Goal: Task Accomplishment & Management: Manage account settings

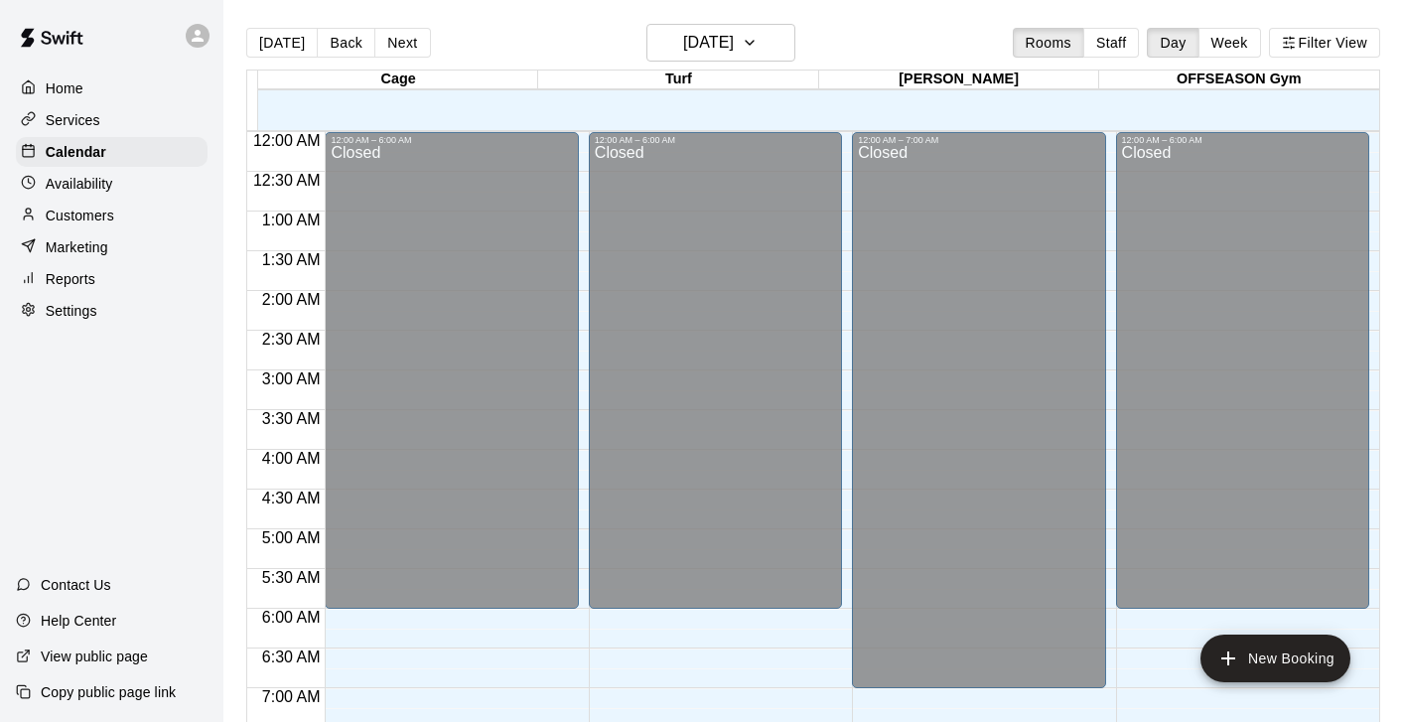
scroll to position [613, 0]
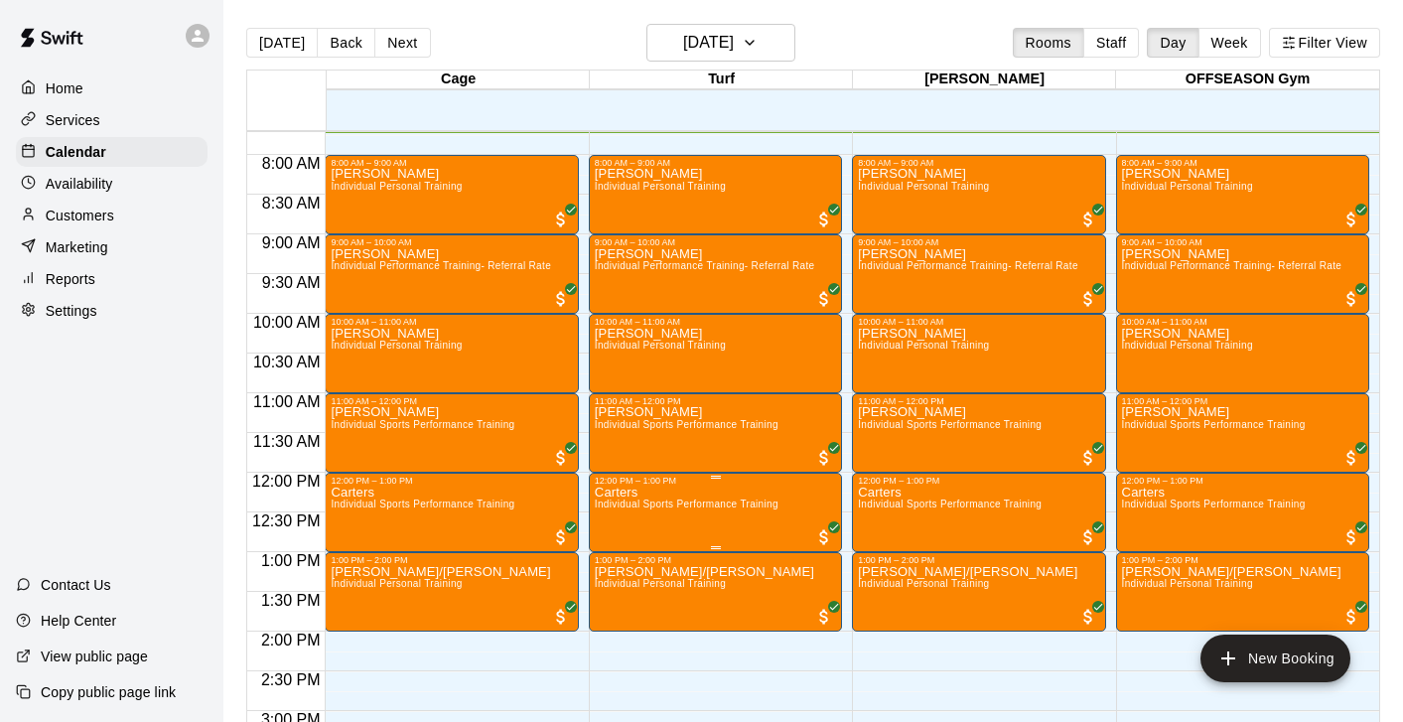
click at [620, 492] on p "Carters" at bounding box center [687, 492] width 184 height 0
click at [616, 501] on icon "edit" at bounding box center [615, 513] width 24 height 24
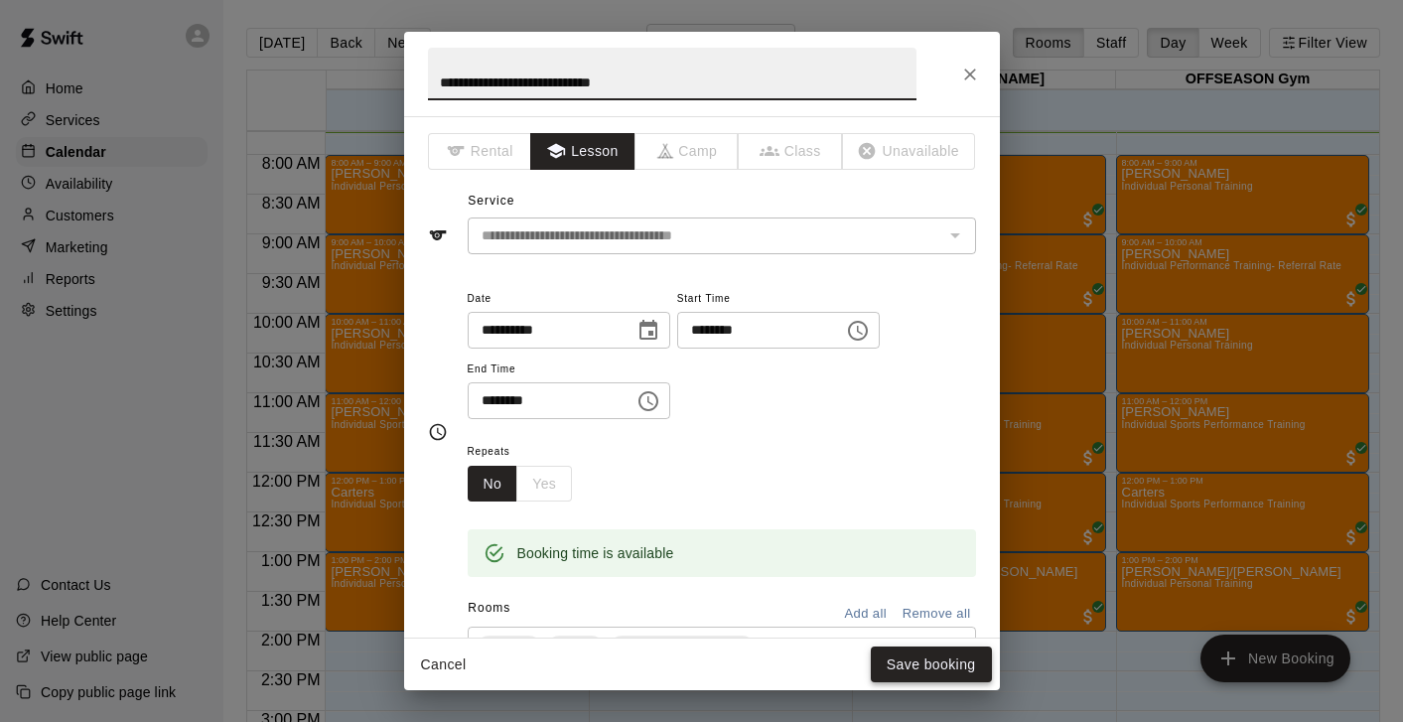
type input "**********"
click at [904, 664] on button "Save booking" at bounding box center [931, 664] width 121 height 37
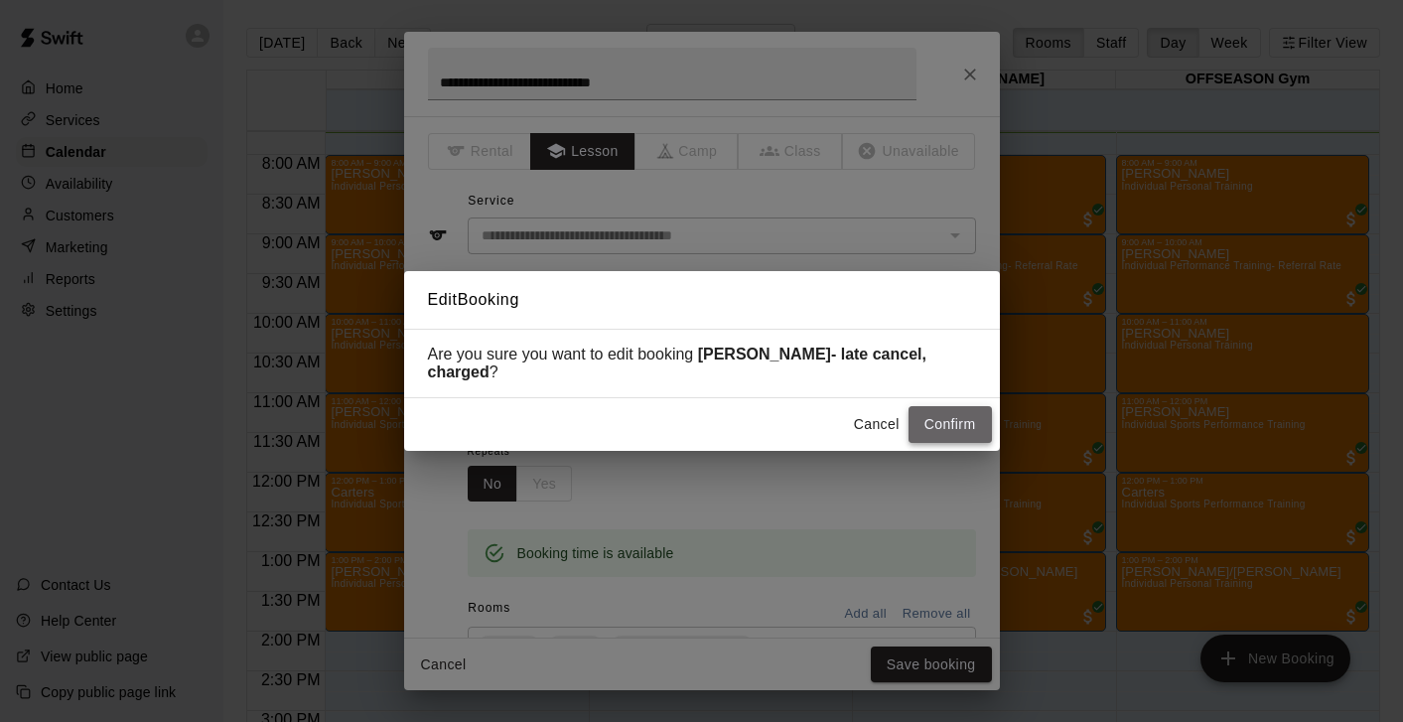
click at [948, 415] on button "Confirm" at bounding box center [949, 424] width 83 height 37
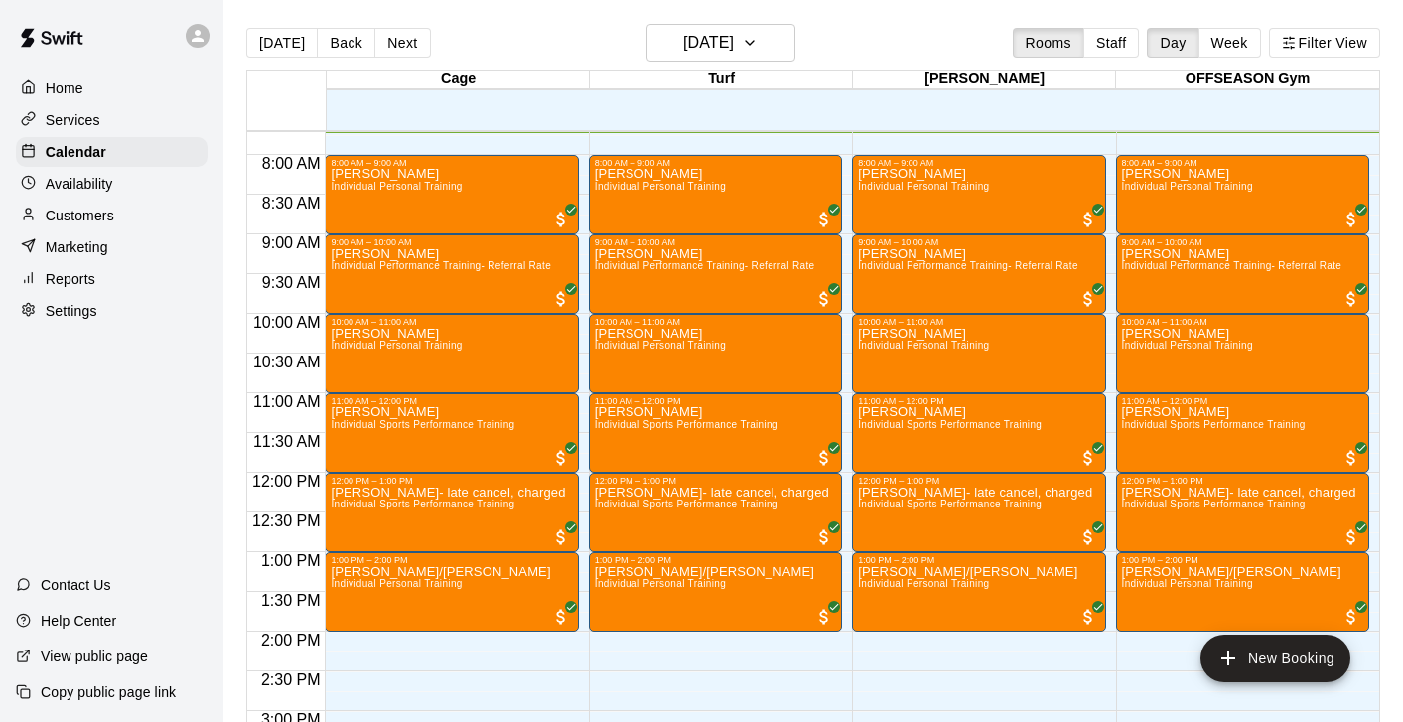
click at [75, 214] on p "Customers" at bounding box center [80, 215] width 68 height 20
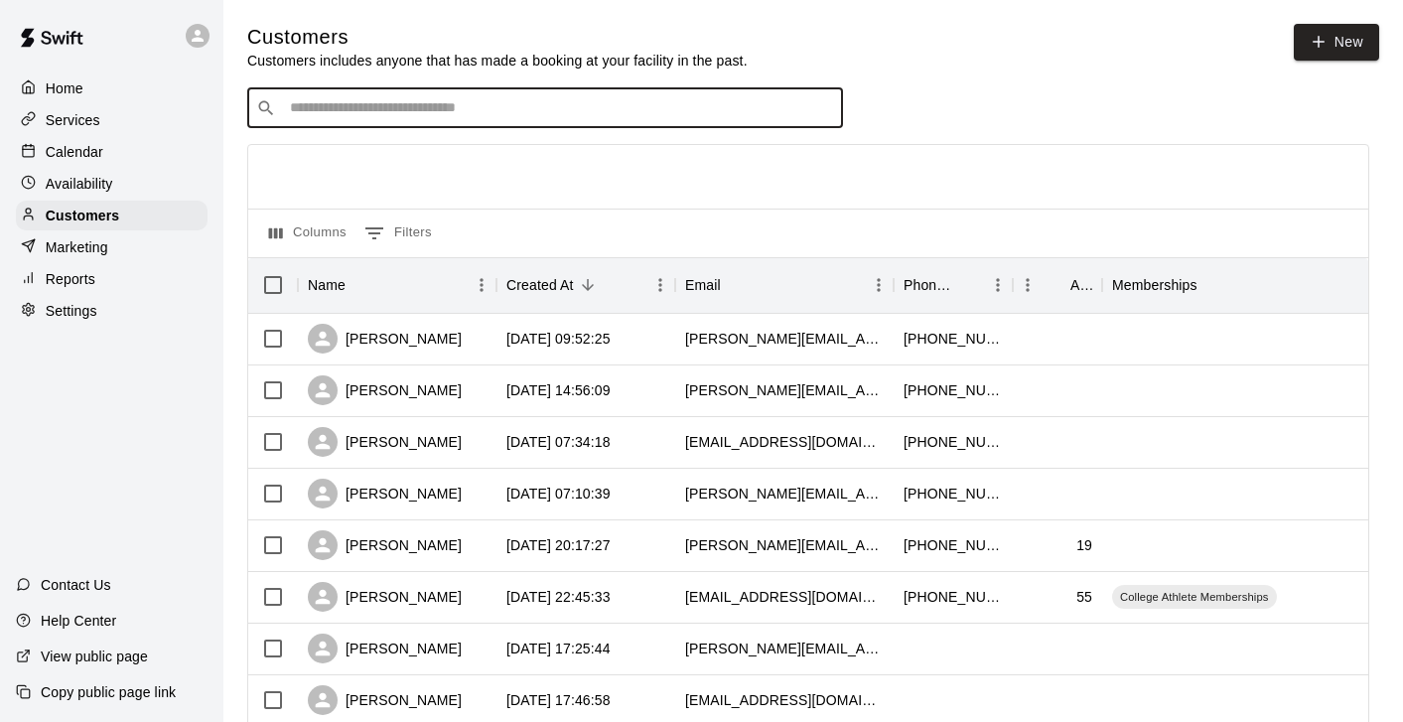
click at [465, 112] on input "Search customers by name or email" at bounding box center [559, 108] width 550 height 20
type input "******"
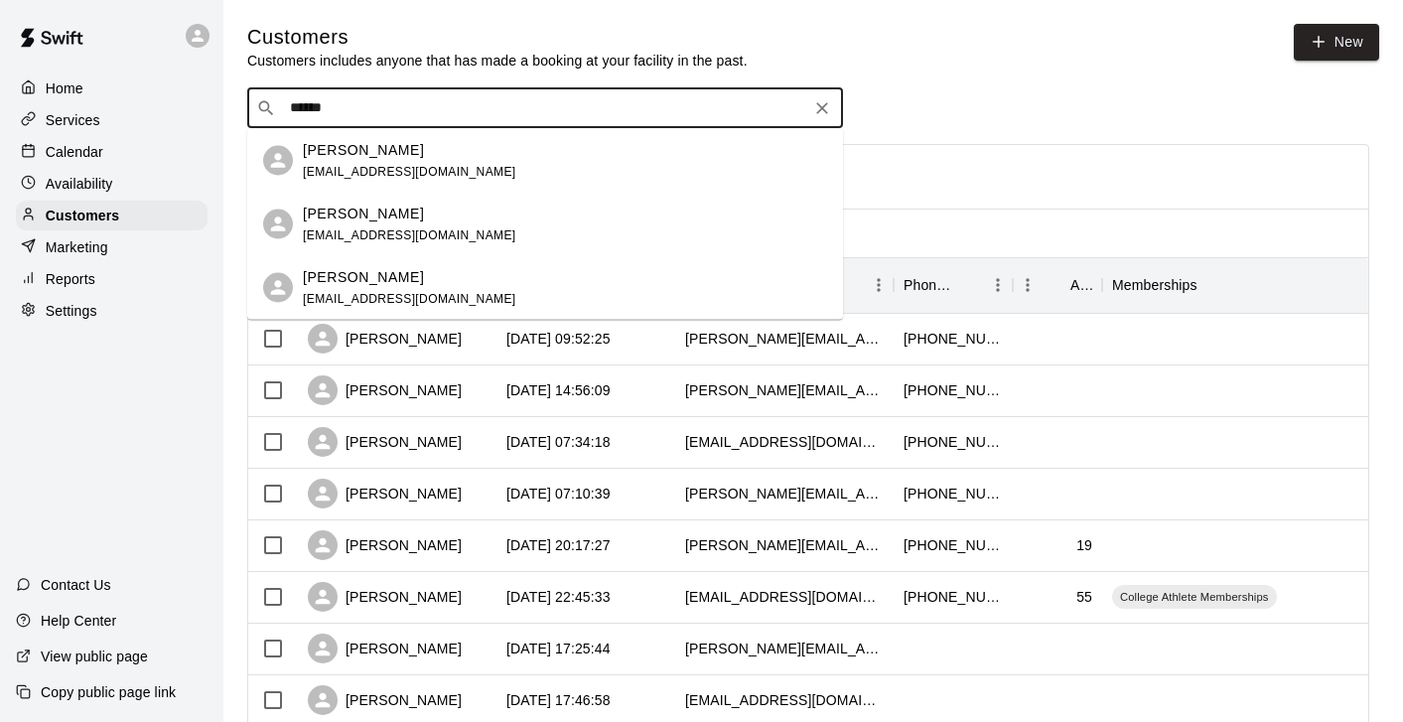
click at [424, 146] on div "[PERSON_NAME]" at bounding box center [409, 149] width 213 height 21
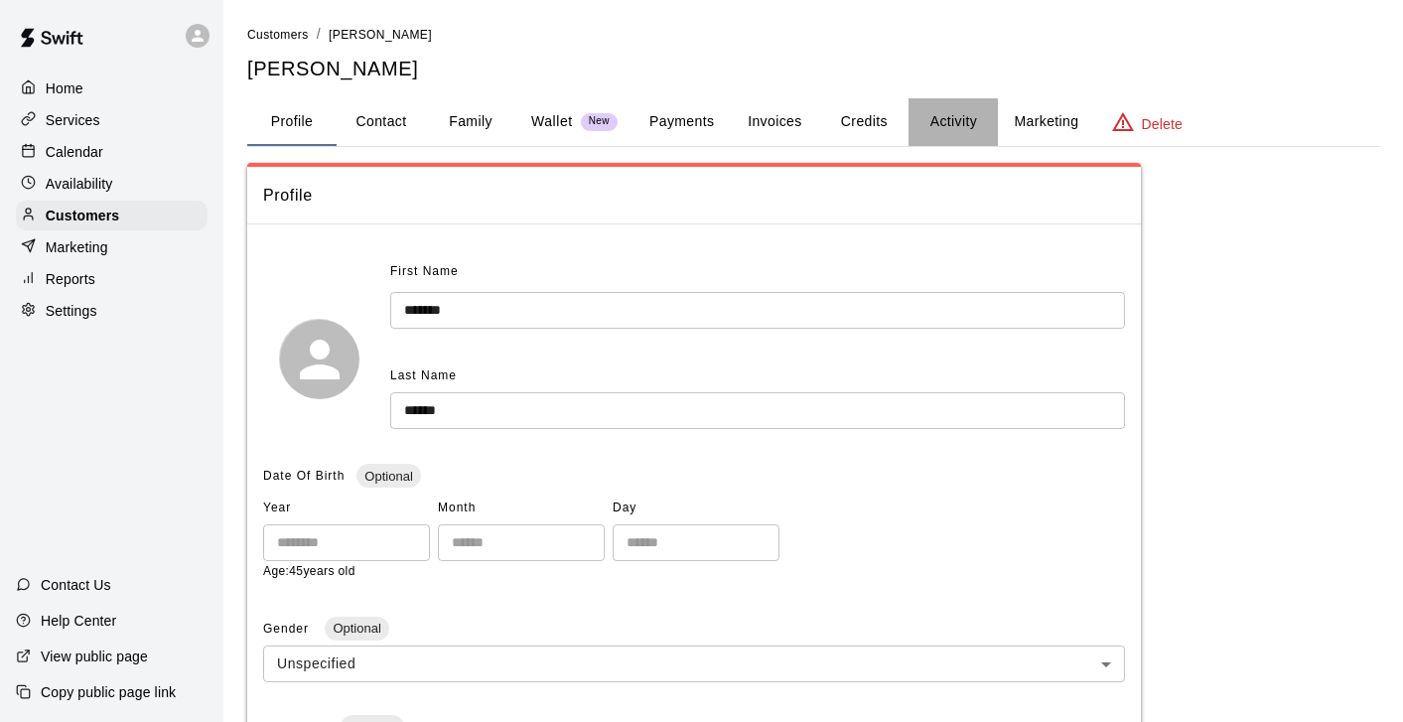
click at [956, 119] on button "Activity" at bounding box center [952, 122] width 89 height 48
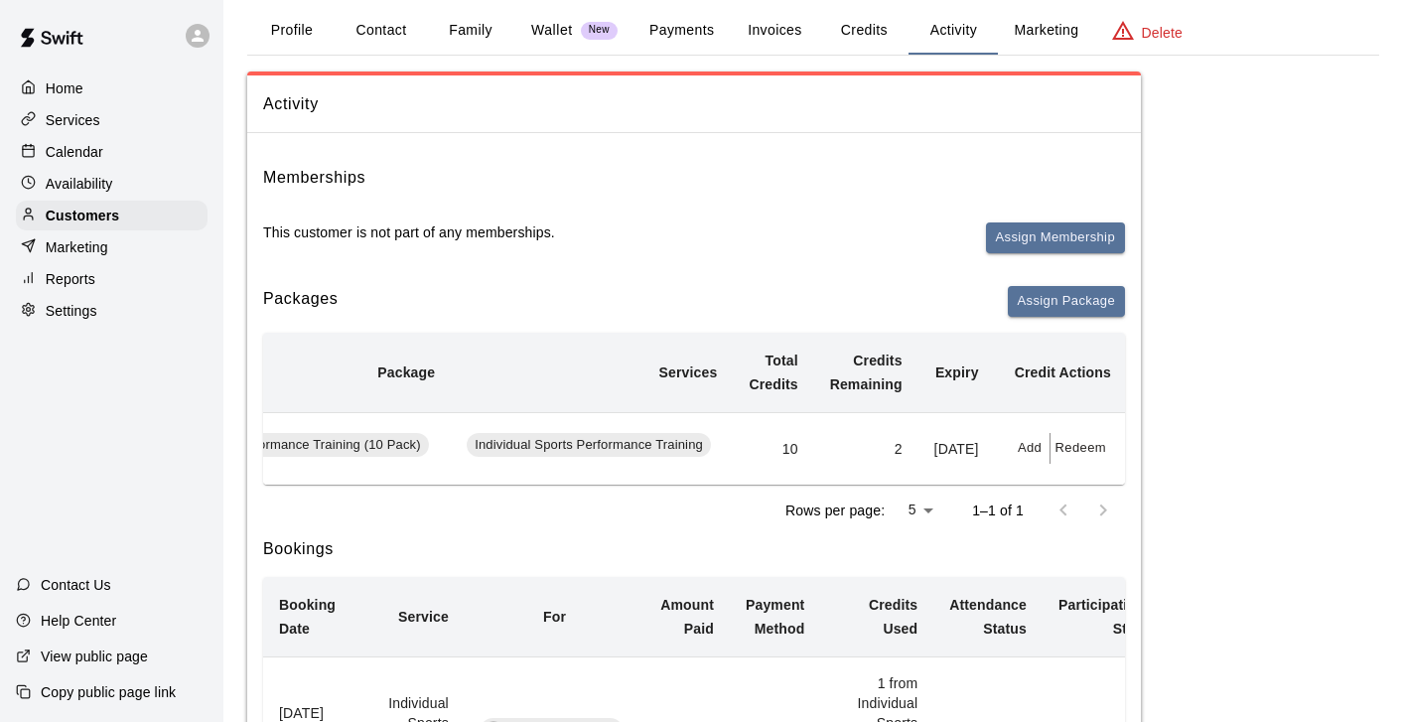
scroll to position [92, 0]
click at [1029, 463] on button "Add" at bounding box center [1031, 447] width 40 height 31
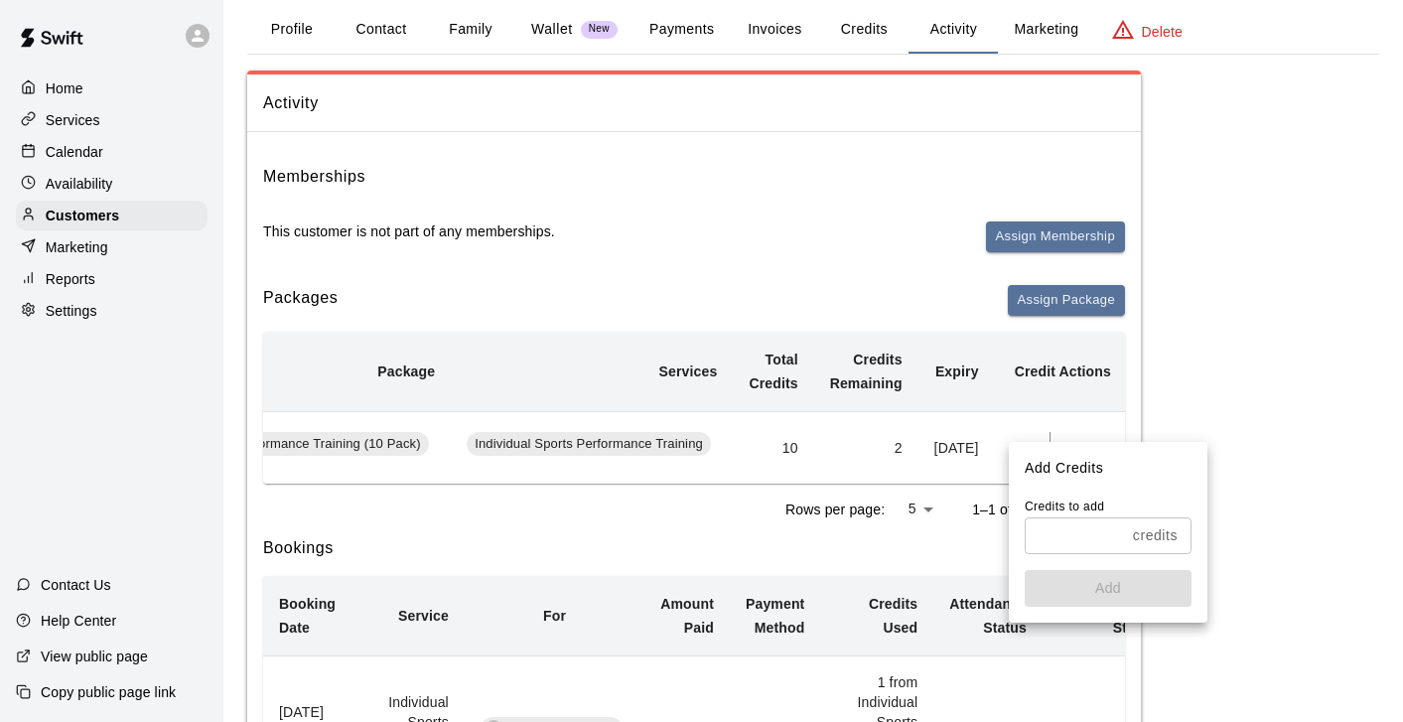
click at [1042, 545] on input "text" at bounding box center [1074, 535] width 100 height 37
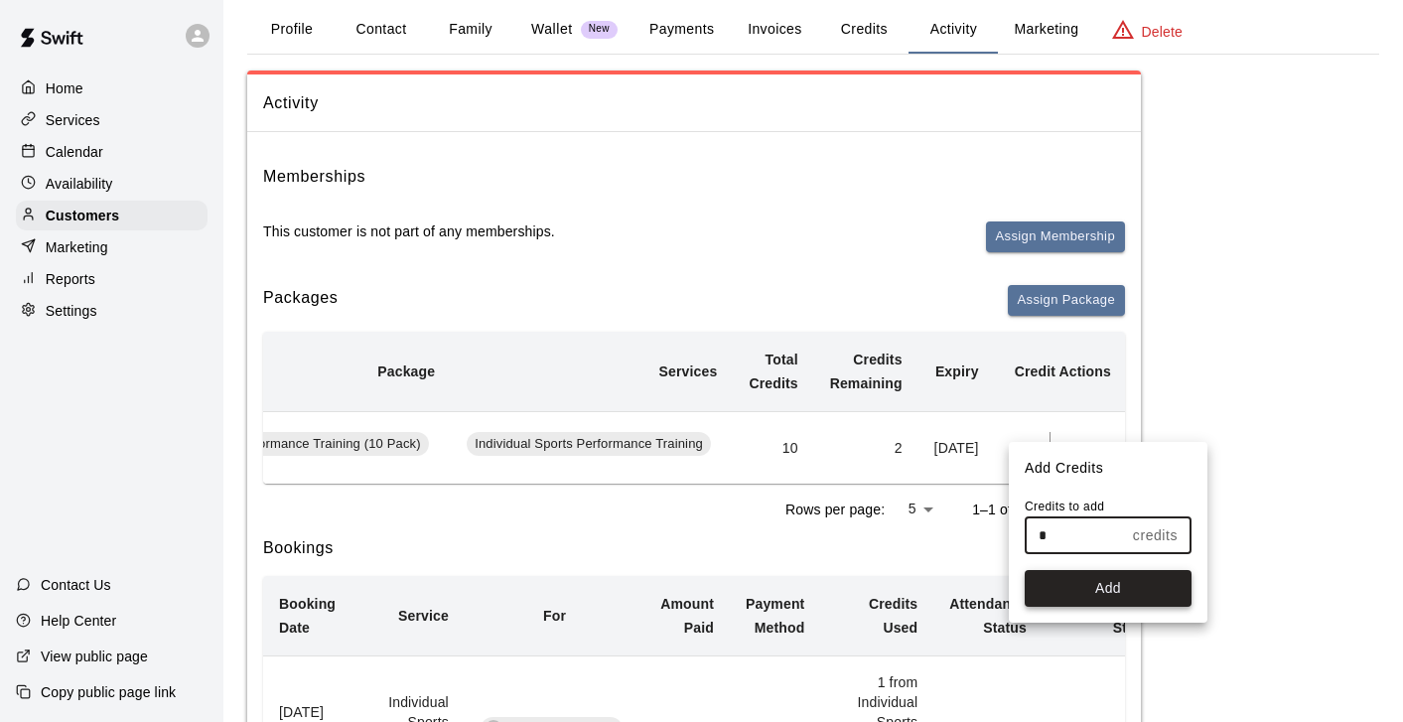
type input "*"
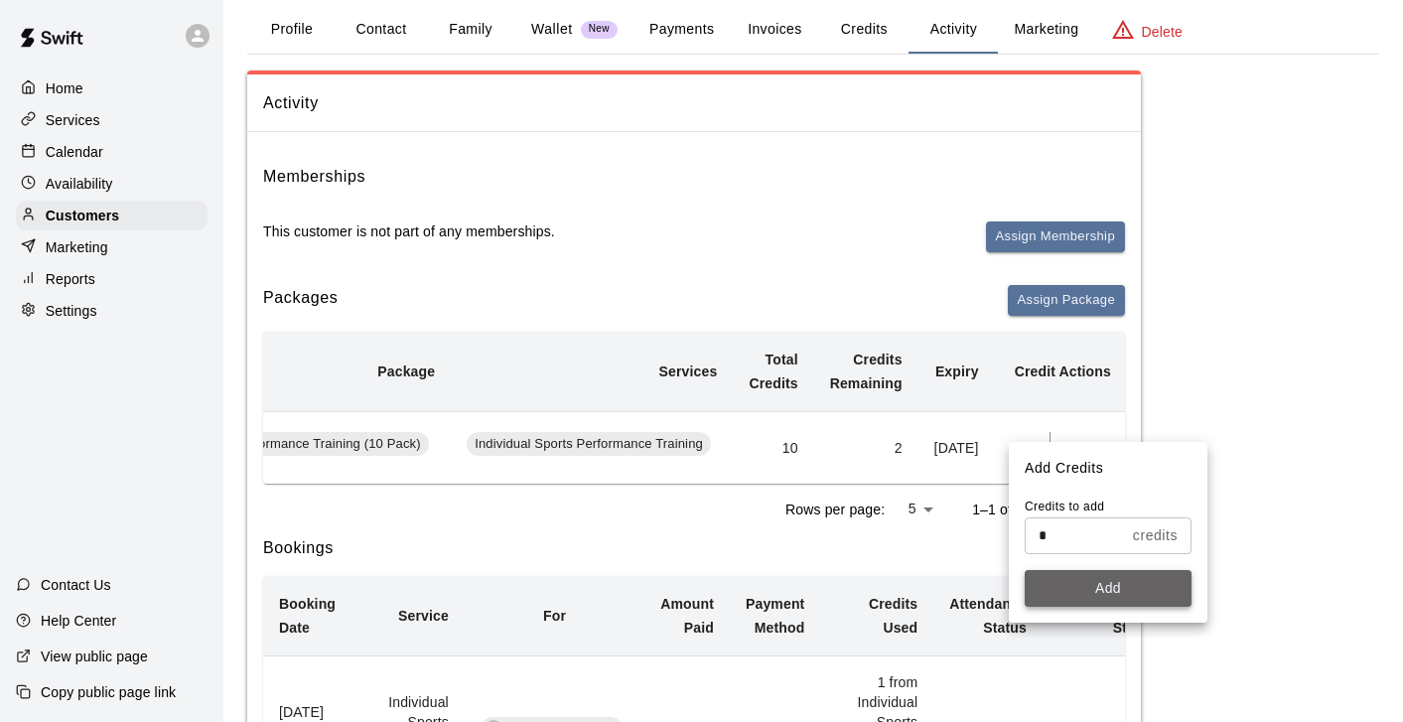
click at [1090, 594] on button "Add" at bounding box center [1107, 588] width 167 height 37
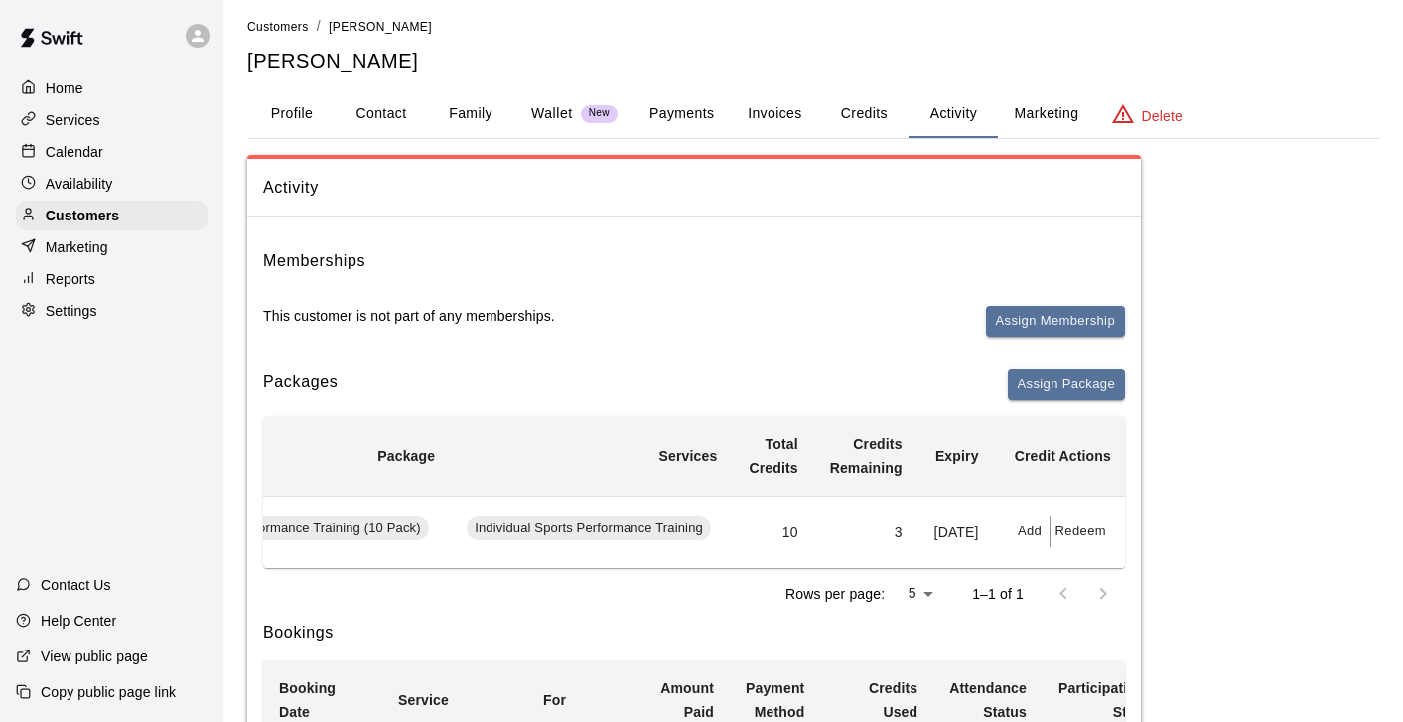
scroll to position [0, 0]
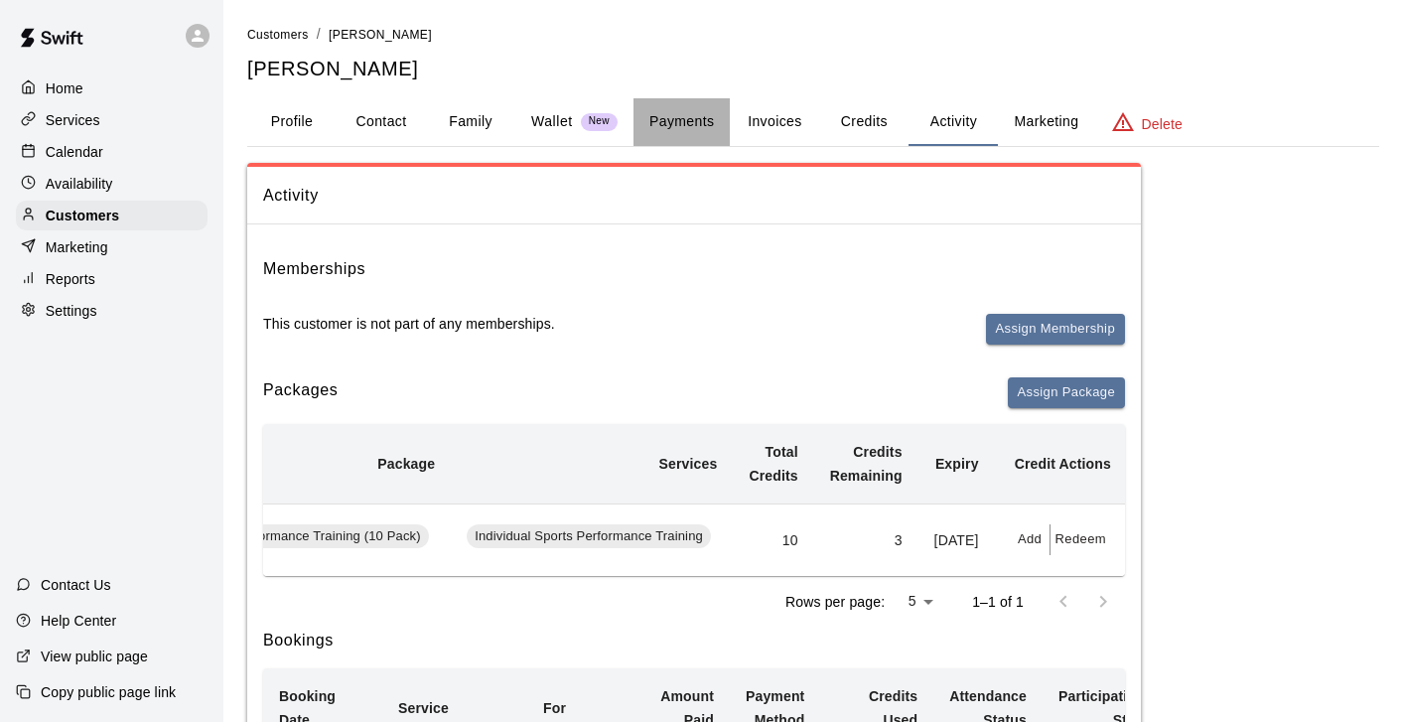
click at [675, 123] on button "Payments" at bounding box center [681, 122] width 96 height 48
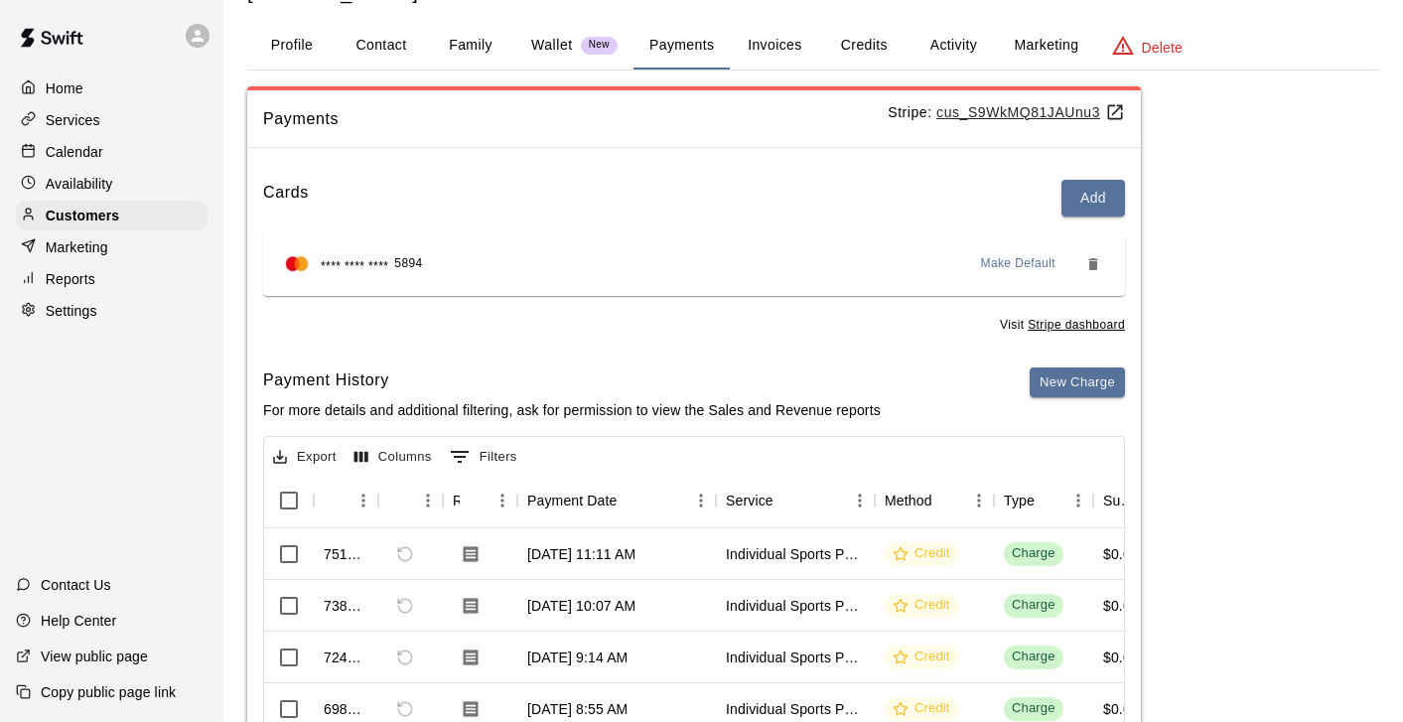
scroll to position [86, 0]
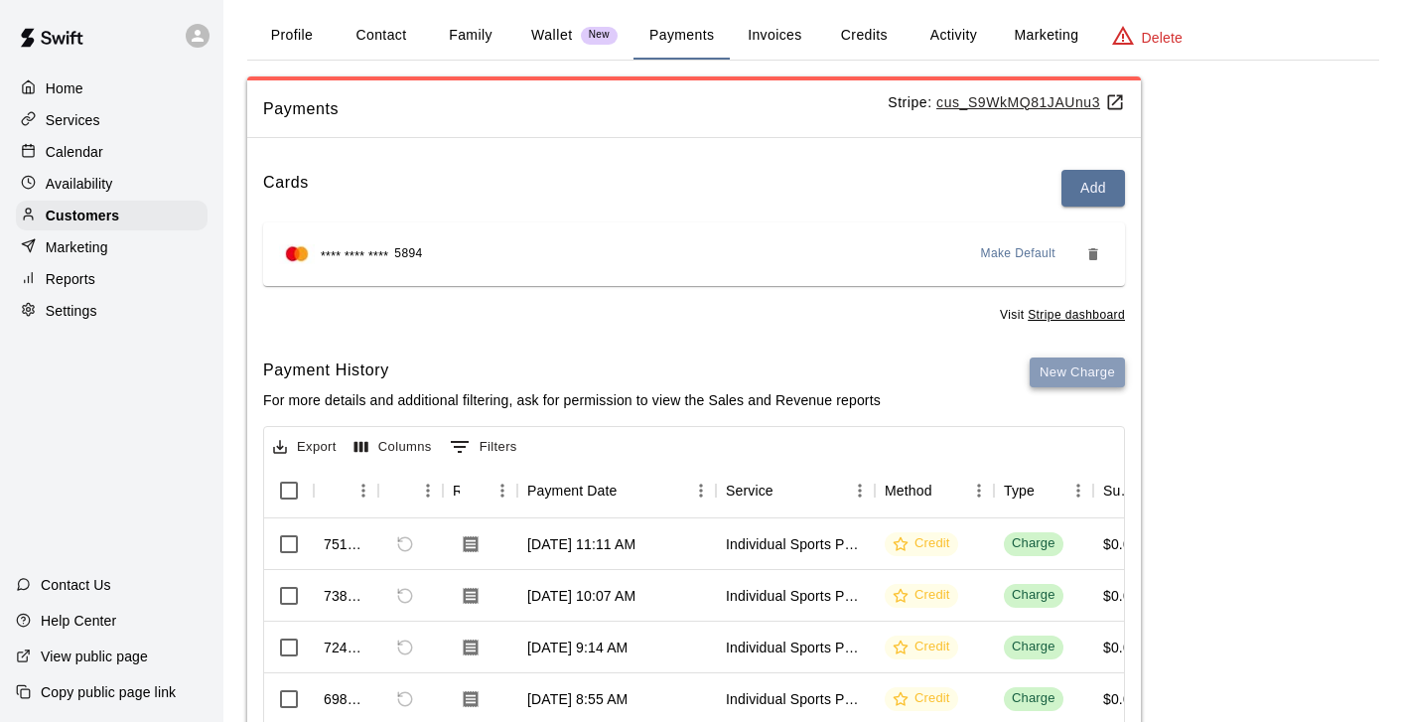
click at [1066, 383] on button "New Charge" at bounding box center [1076, 372] width 95 height 31
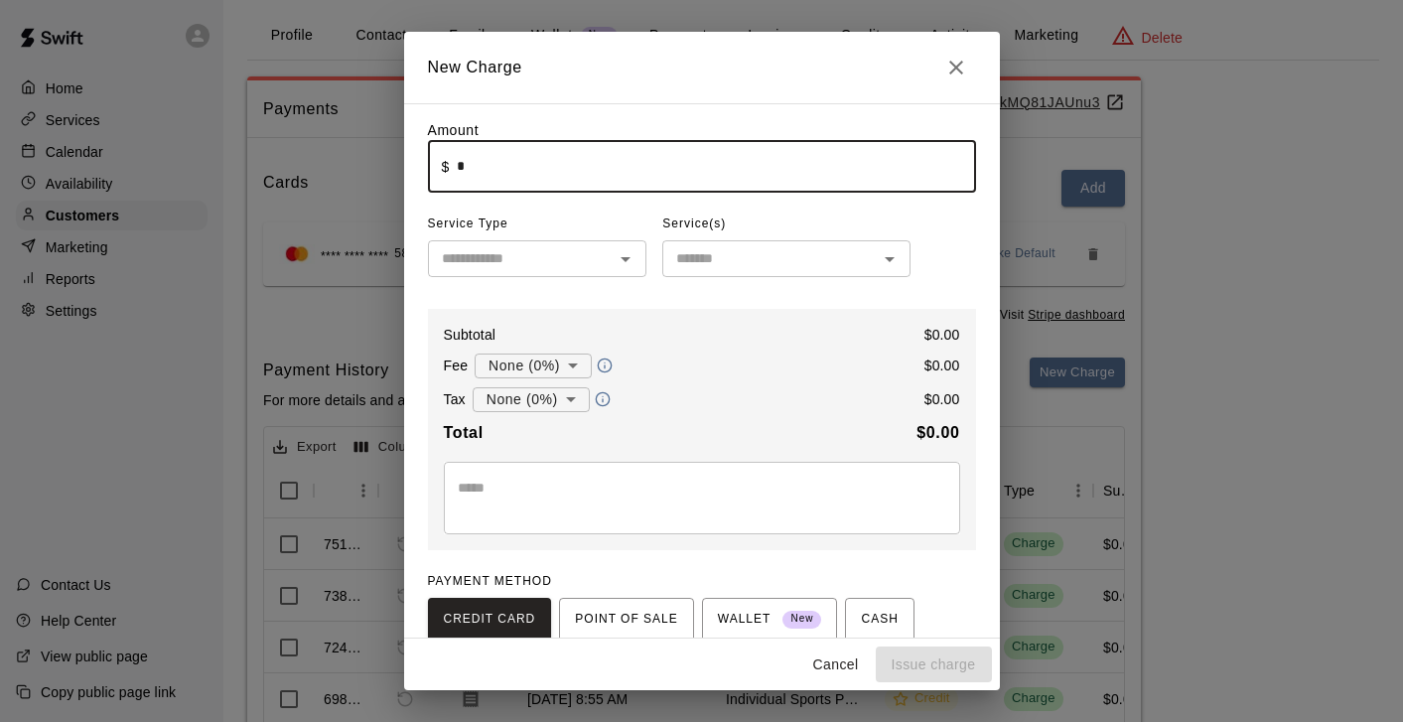
click at [653, 176] on input "*" at bounding box center [716, 166] width 518 height 53
click at [611, 259] on div "​" at bounding box center [537, 258] width 219 height 37
type input "*****"
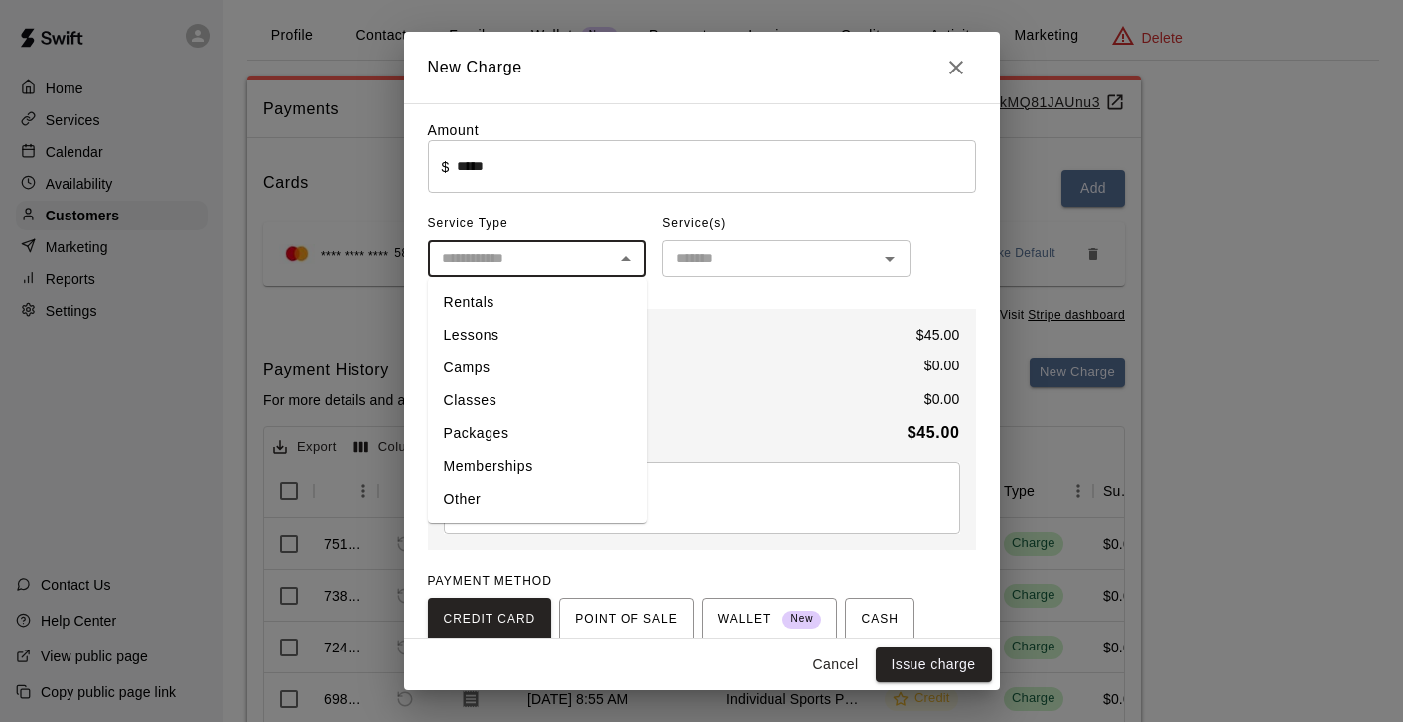
click at [534, 346] on li "Lessons" at bounding box center [537, 335] width 219 height 33
type input "*******"
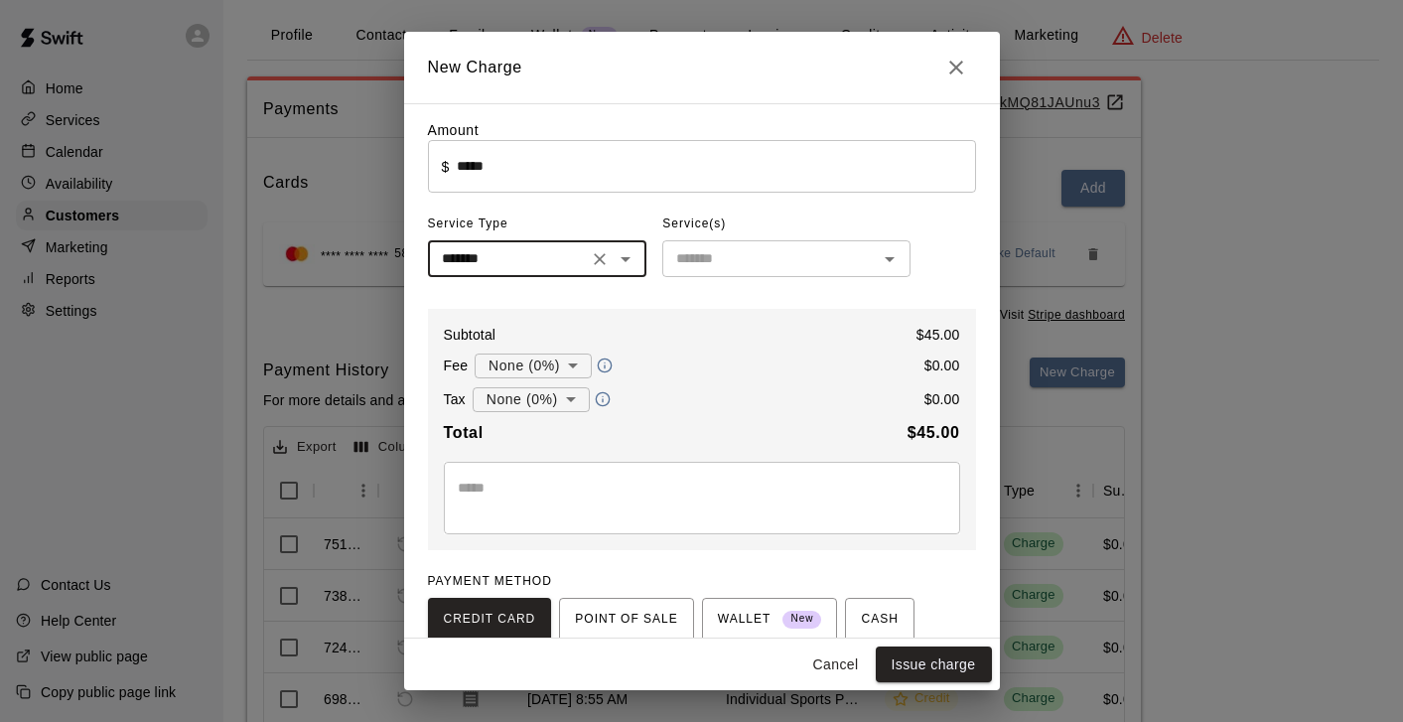
click at [751, 241] on div "​" at bounding box center [786, 258] width 248 height 37
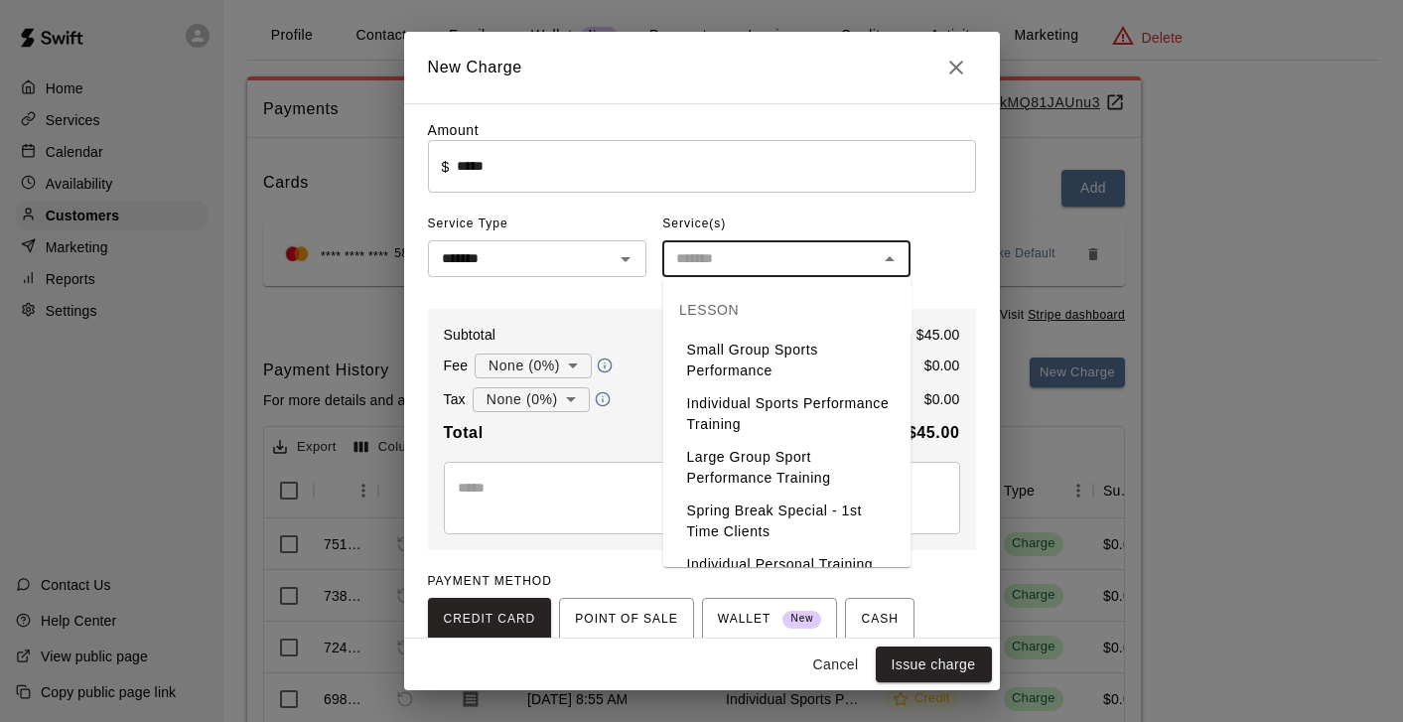
click at [716, 427] on li "Individual Sports Performance Training" at bounding box center [787, 414] width 248 height 54
type input "**********"
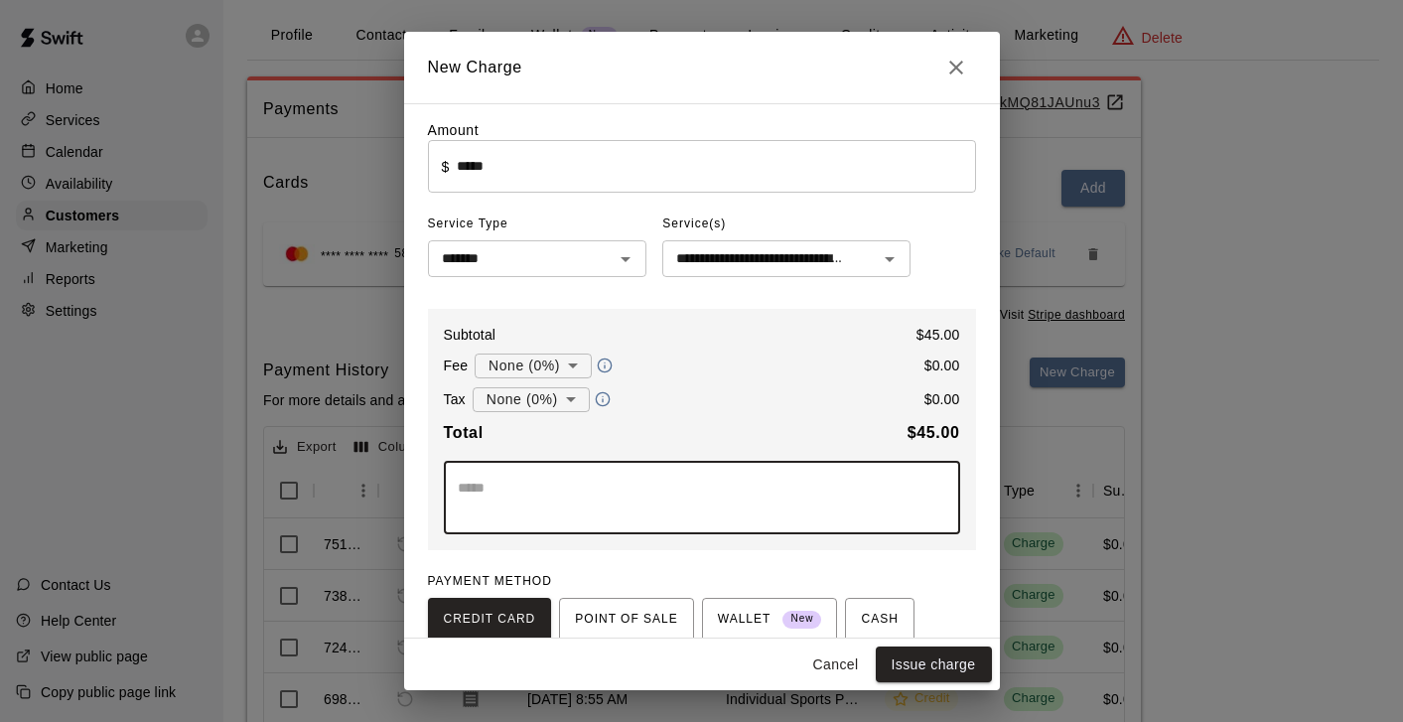
click at [678, 493] on textarea at bounding box center [702, 497] width 488 height 40
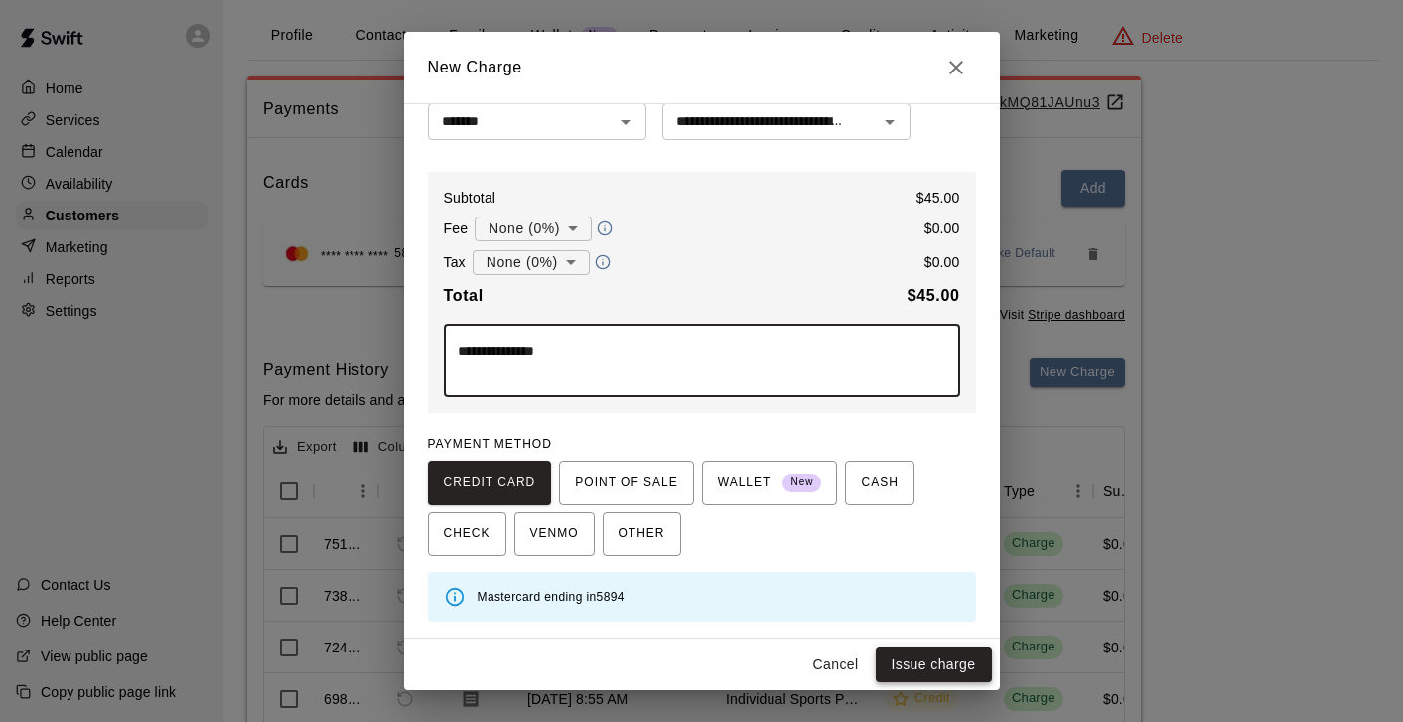
type textarea "**********"
click at [920, 671] on button "Issue charge" at bounding box center [934, 664] width 116 height 37
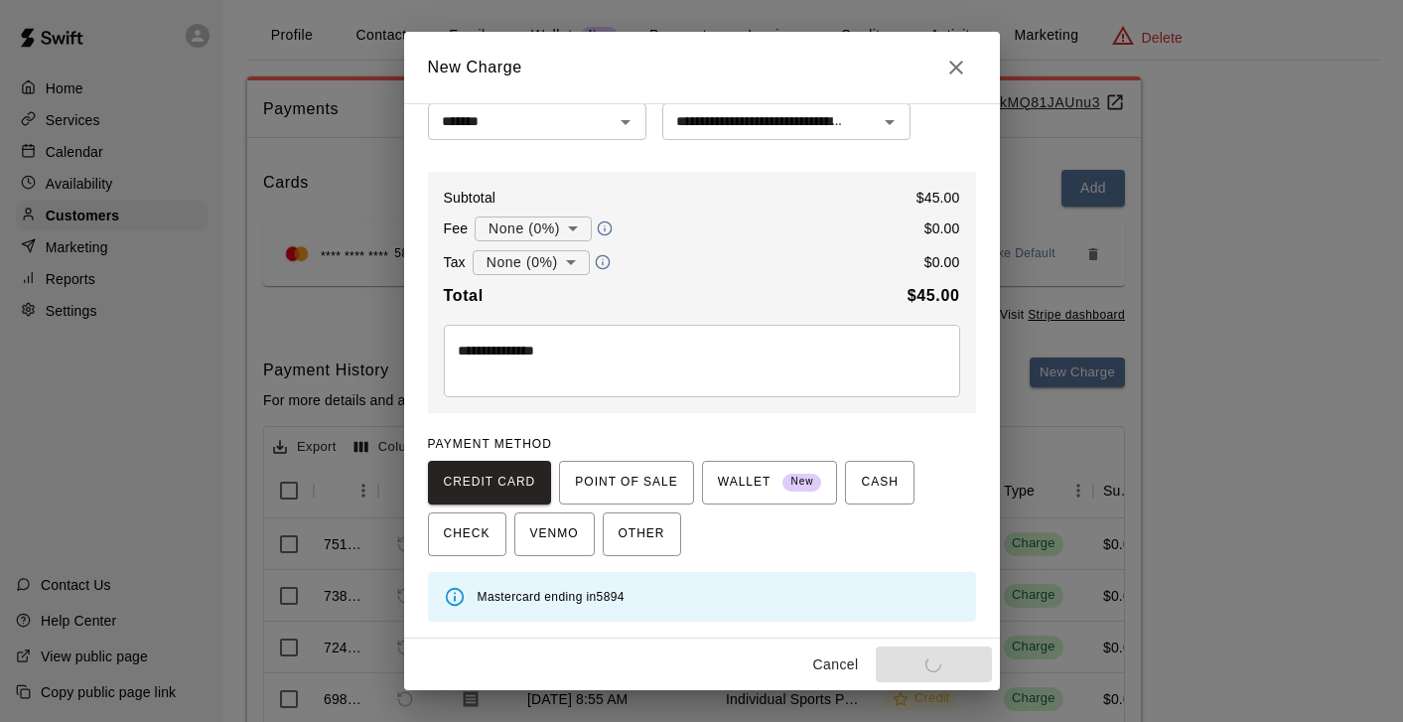
type input "*"
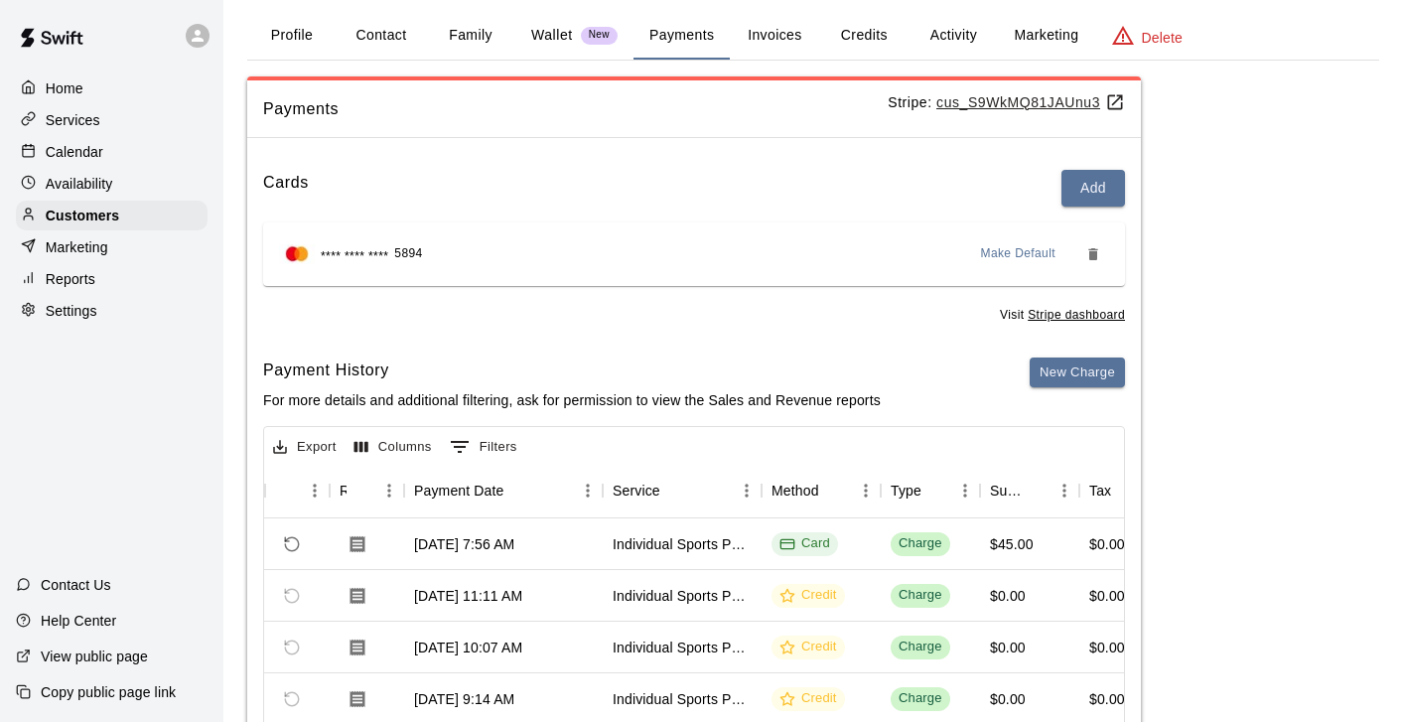
scroll to position [0, 0]
